Goal: Navigation & Orientation: Find specific page/section

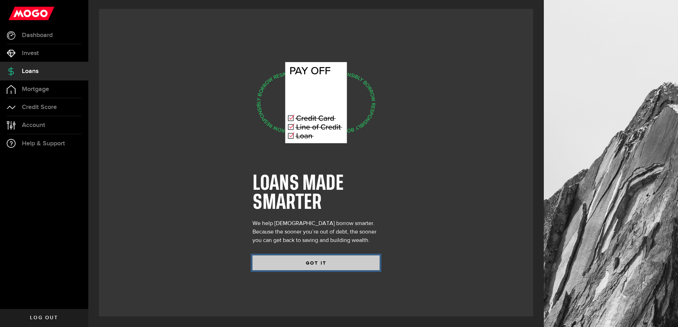
click at [303, 263] on button "GOT IT" at bounding box center [316, 263] width 127 height 15
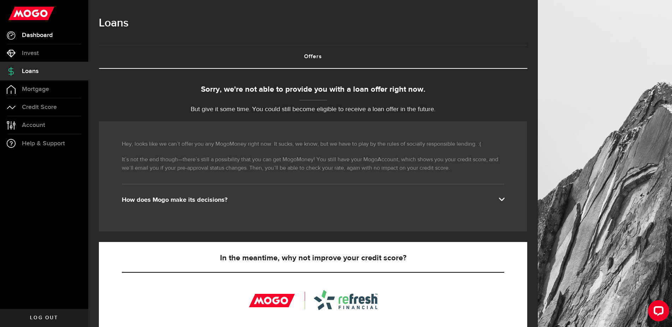
click at [41, 37] on span "Dashboard" at bounding box center [37, 35] width 31 height 6
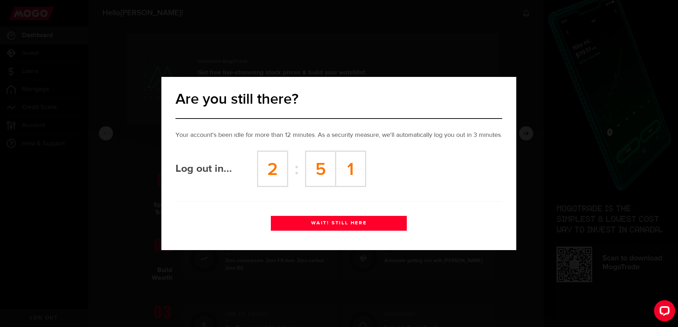
click at [329, 220] on button "WAIT! STILL HERE" at bounding box center [339, 223] width 136 height 15
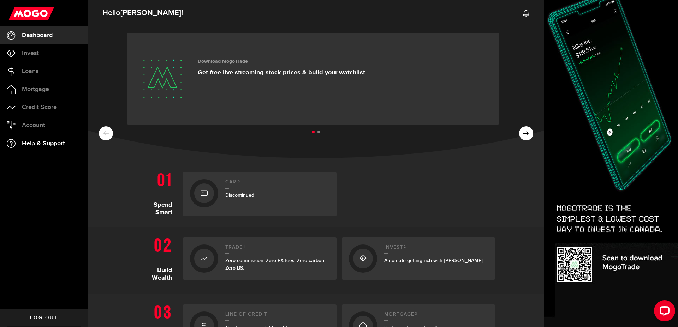
click at [42, 144] on span "Help & Support" at bounding box center [43, 144] width 43 height 6
click at [31, 123] on span "Account" at bounding box center [33, 125] width 23 height 6
